Goal: Navigation & Orientation: Understand site structure

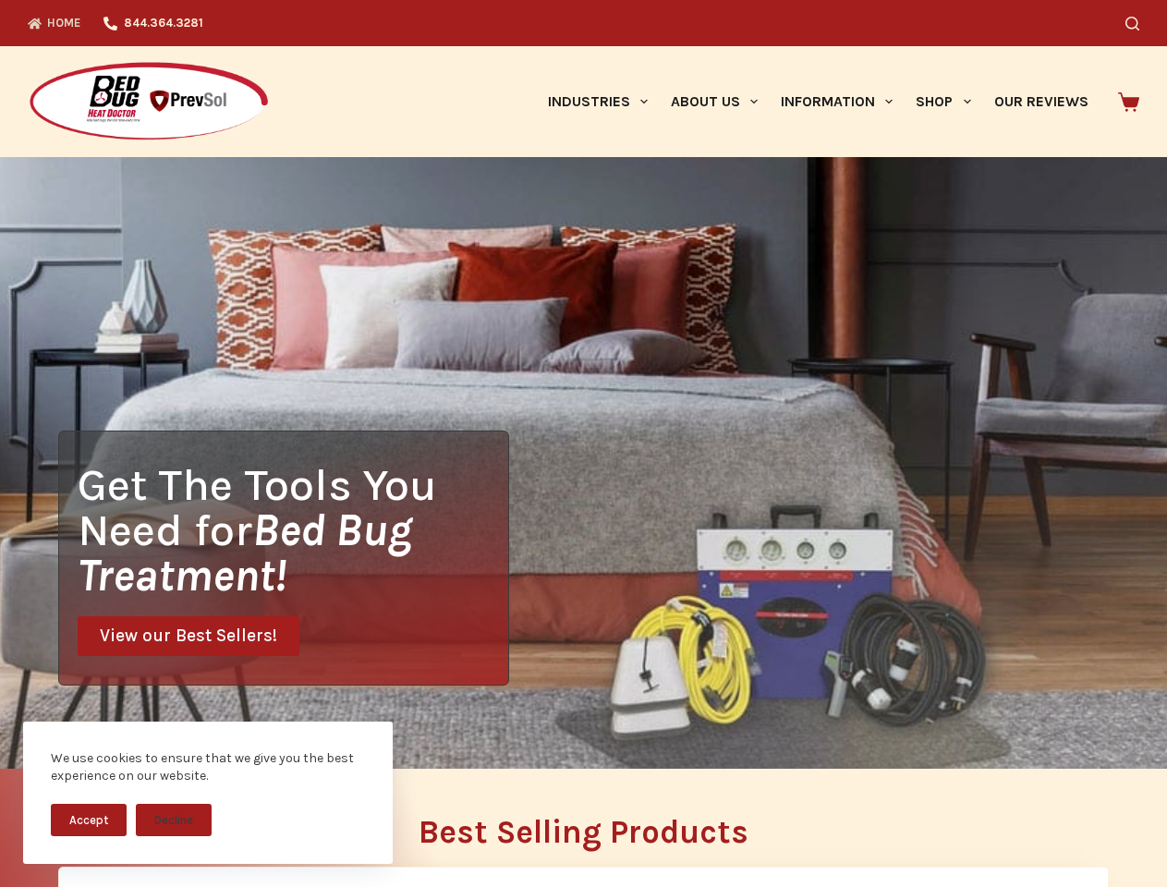
click at [583, 443] on div "Get The Tools You Need for Bed Bug Treatment! View our Best Sellers!" at bounding box center [583, 463] width 1167 height 612
click at [89, 819] on button "Accept" at bounding box center [89, 820] width 76 height 32
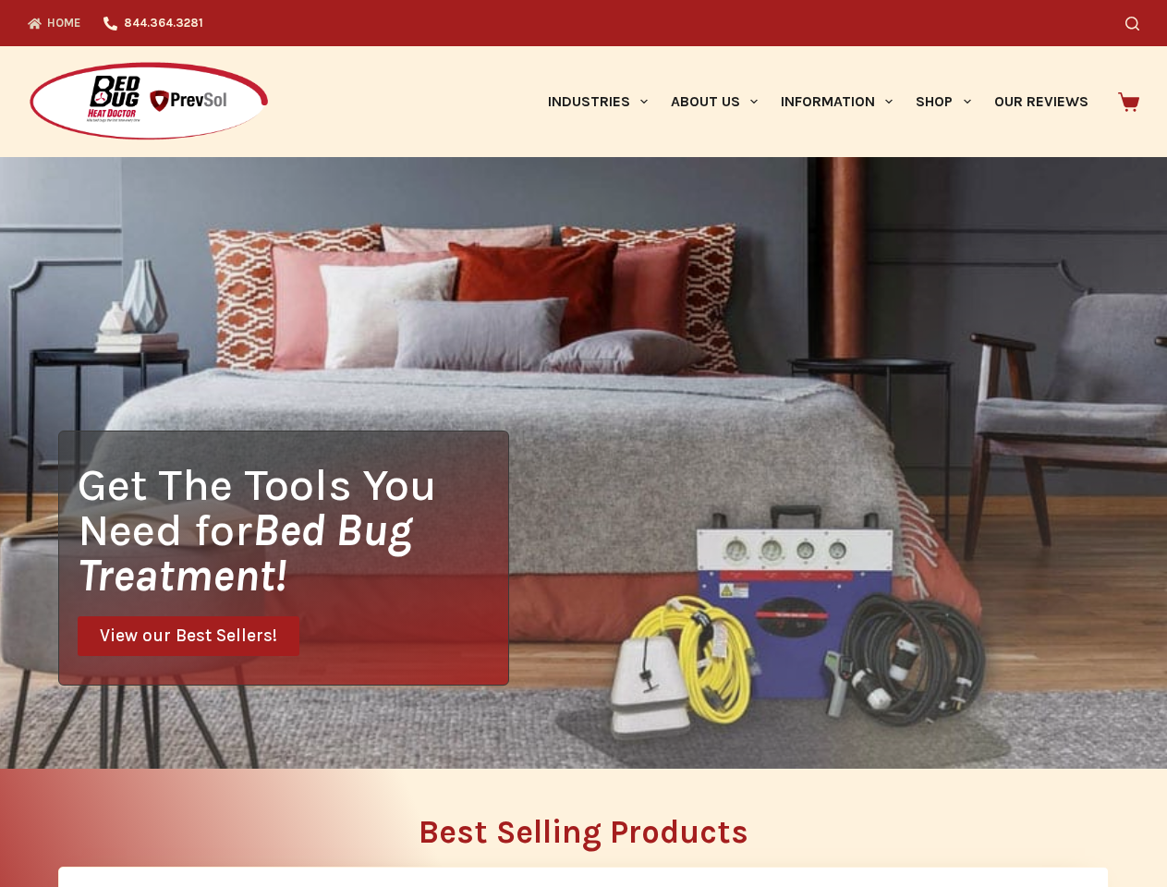
click at [174, 819] on button "Decline" at bounding box center [174, 834] width 76 height 32
click at [1139, 23] on icon "Search" at bounding box center [1132, 24] width 14 height 14
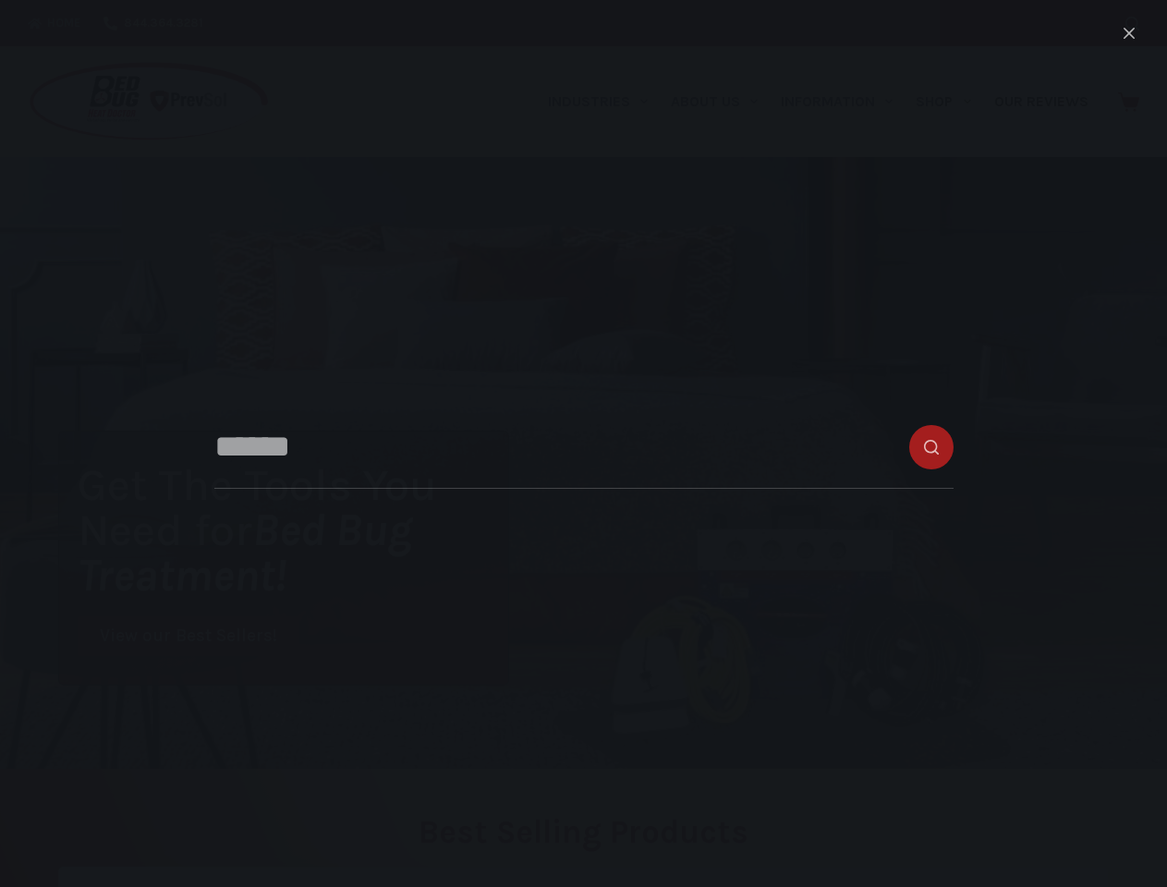
click at [604, 102] on link "Industries" at bounding box center [597, 101] width 123 height 111
click at [722, 102] on link "About Us" at bounding box center [714, 101] width 110 height 111
click at [844, 102] on link "Information" at bounding box center [837, 101] width 135 height 111
click at [951, 102] on link "Shop" at bounding box center [943, 101] width 78 height 111
